Goal: Use online tool/utility: Utilize a website feature to perform a specific function

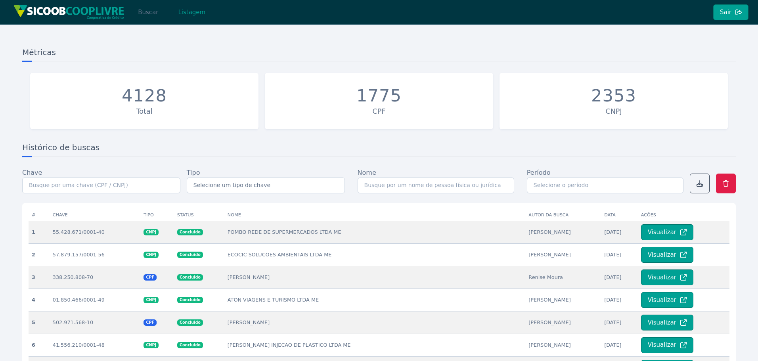
click at [145, 8] on button "Buscar" at bounding box center [148, 12] width 34 height 16
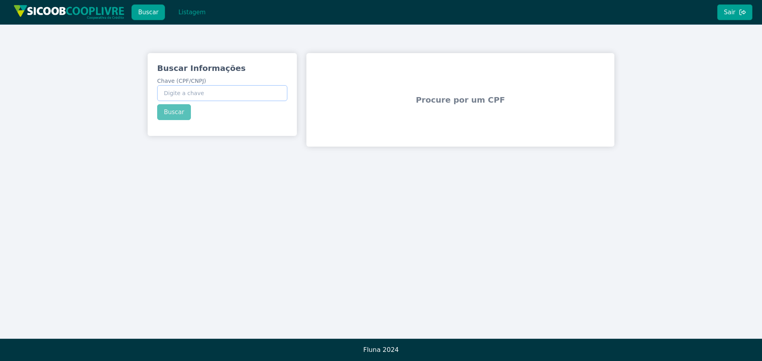
click at [200, 89] on input "Chave (CPF/CNPJ)" at bounding box center [222, 93] width 130 height 16
paste input "30.082.245/0001-76"
type input "30.082.245/0001-76"
click at [172, 115] on button "Buscar" at bounding box center [174, 112] width 34 height 16
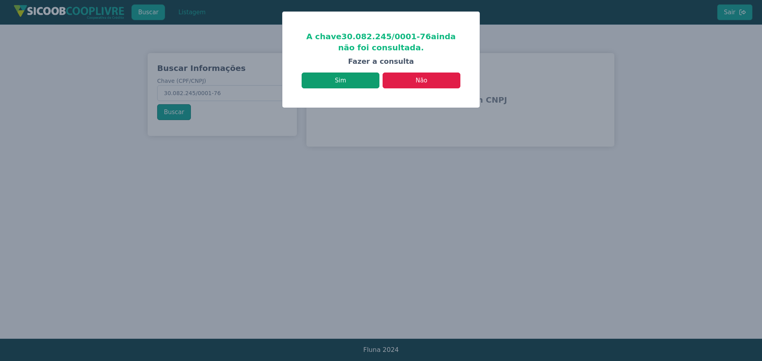
click at [350, 79] on button "Sim" at bounding box center [340, 81] width 78 height 16
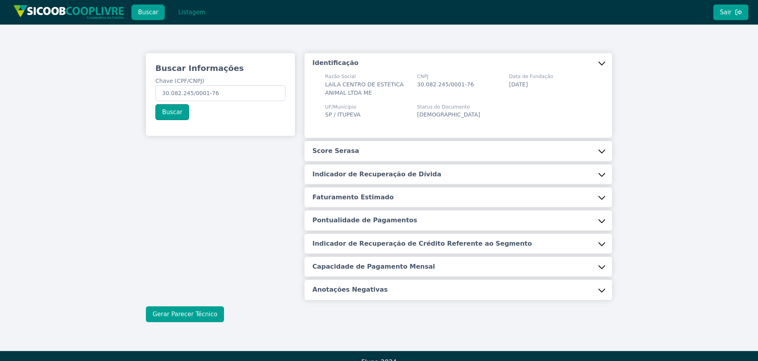
click at [175, 315] on button "Gerar Parecer Técnico" at bounding box center [185, 315] width 78 height 16
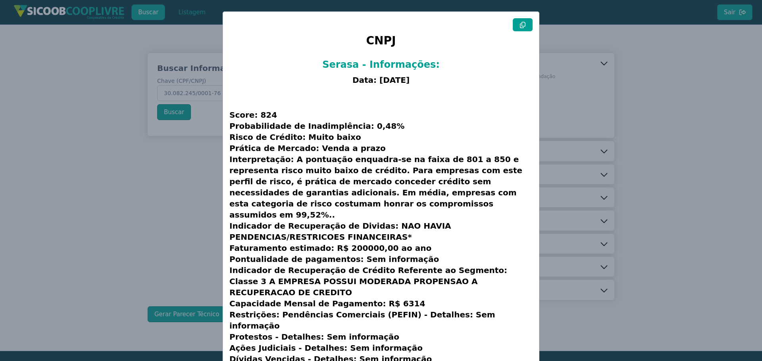
click at [520, 25] on icon at bounding box center [523, 25] width 6 height 6
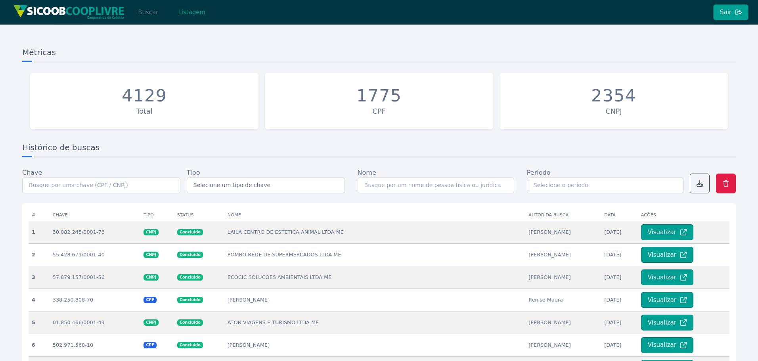
click at [149, 10] on button "Buscar" at bounding box center [148, 12] width 34 height 16
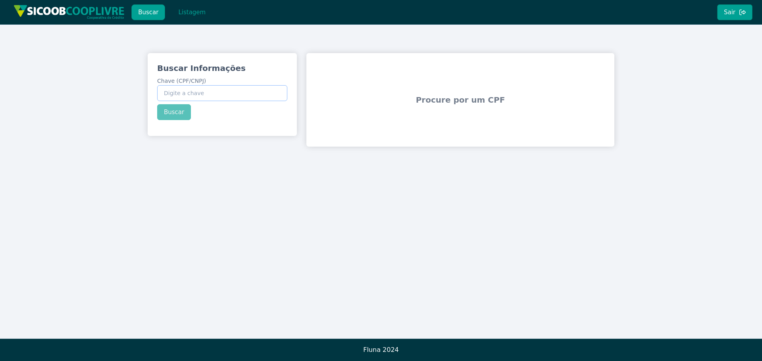
paste input "213.409.738-80"
type input "213.409.738-80"
click at [173, 111] on div "Buscar Informações Chave (CPF/CNPJ) 213.409.738-80 Buscar" at bounding box center [222, 91] width 149 height 77
click at [177, 110] on button "Buscar" at bounding box center [174, 112] width 34 height 16
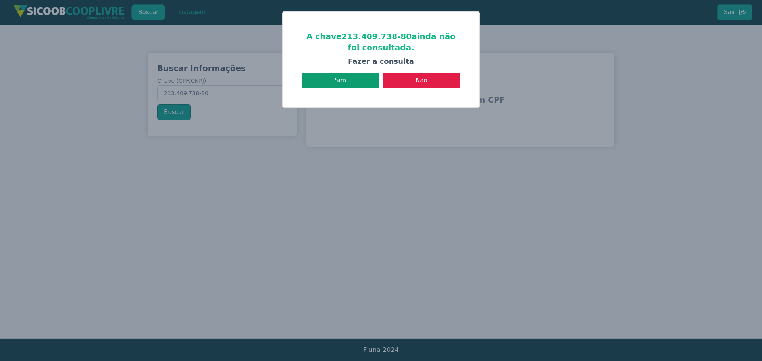
click at [345, 82] on button "Sim" at bounding box center [340, 81] width 78 height 16
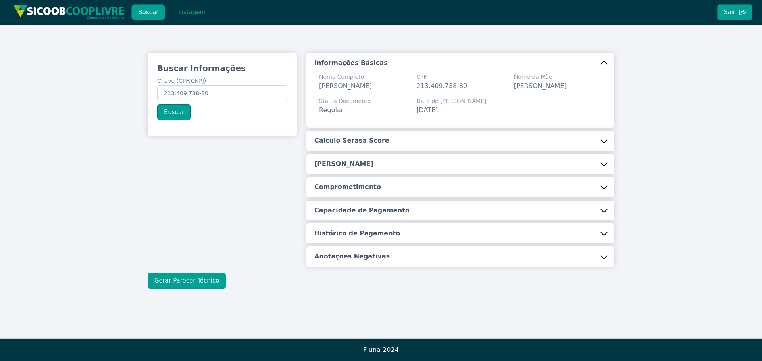
click at [209, 277] on button "Gerar Parecer Técnico" at bounding box center [187, 281] width 78 height 16
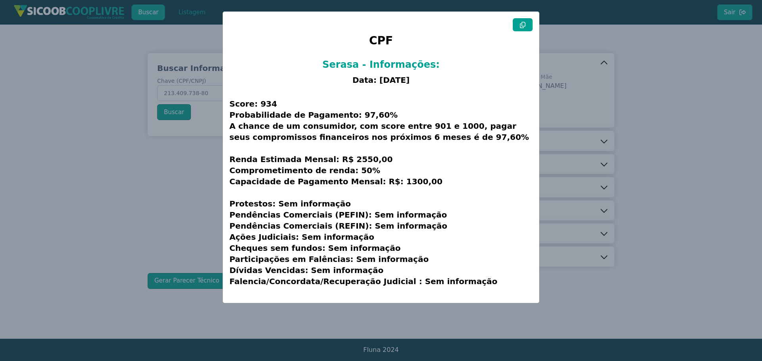
click at [524, 25] on icon at bounding box center [522, 25] width 6 height 6
